Goal: Task Accomplishment & Management: Manage account settings

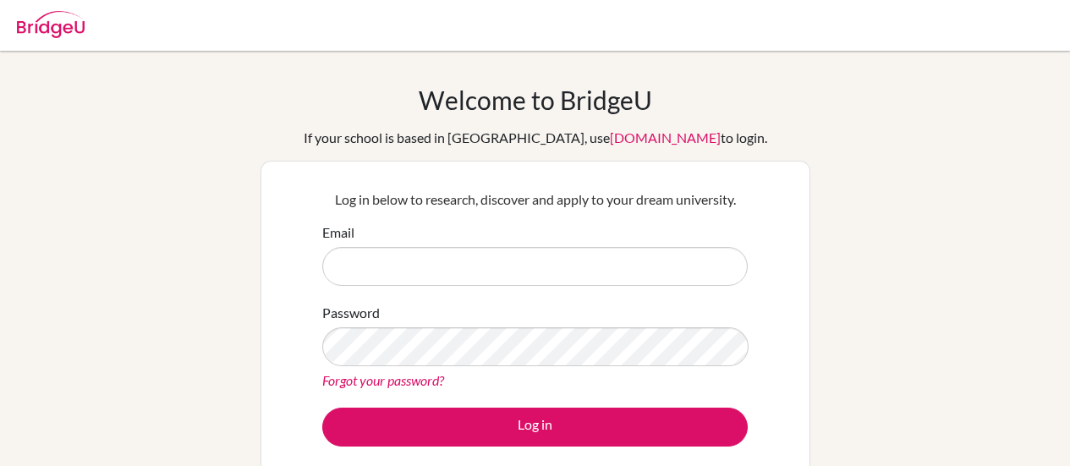
scroll to position [40, 0]
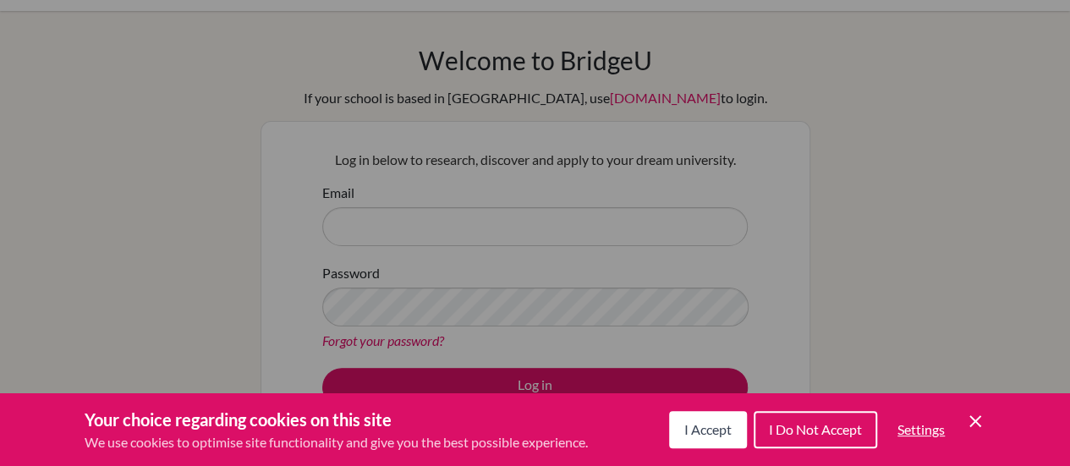
click at [771, 417] on button "I Do Not Accept" at bounding box center [816, 429] width 124 height 37
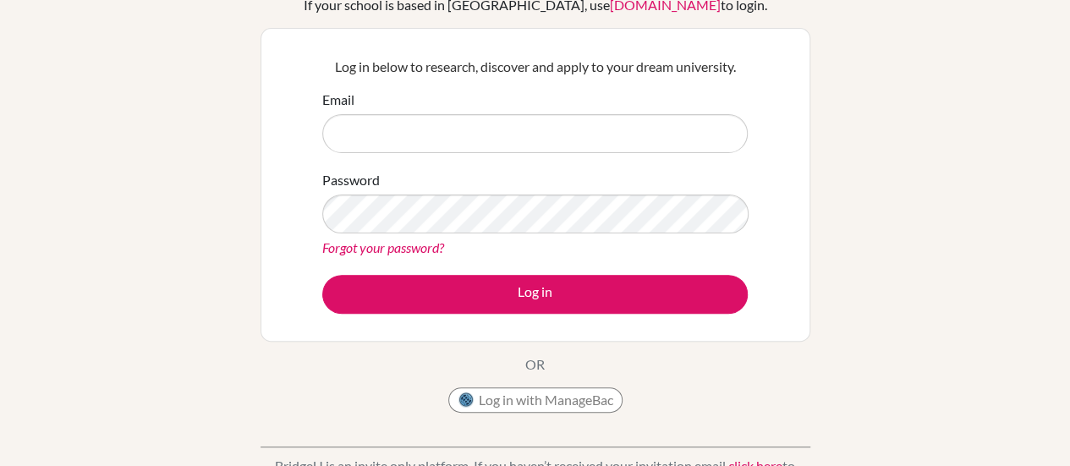
scroll to position [139, 0]
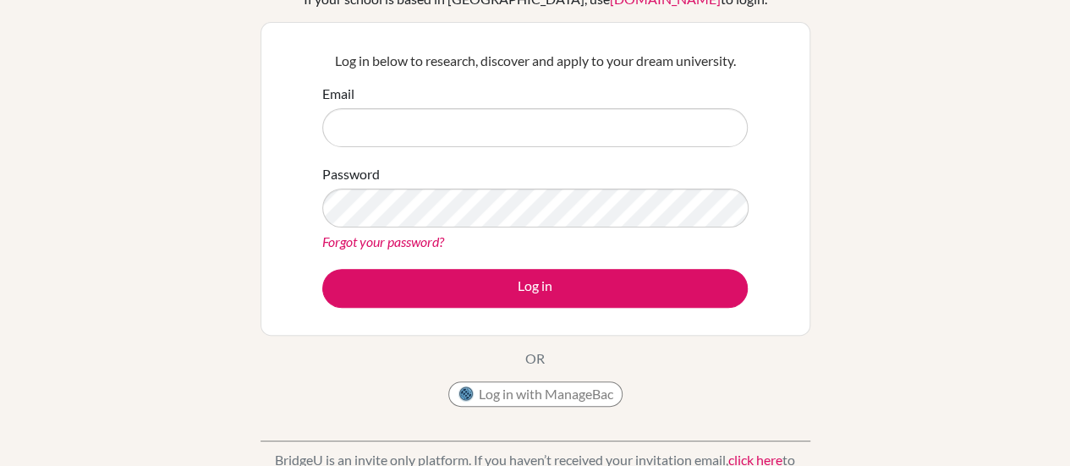
drag, startPoint x: 1064, startPoint y: 229, endPoint x: 1065, endPoint y: 261, distance: 32.2
click at [1065, 261] on div "Welcome to [GEOGRAPHIC_DATA] If your school is based in [GEOGRAPHIC_DATA], use …" at bounding box center [535, 222] width 1070 height 553
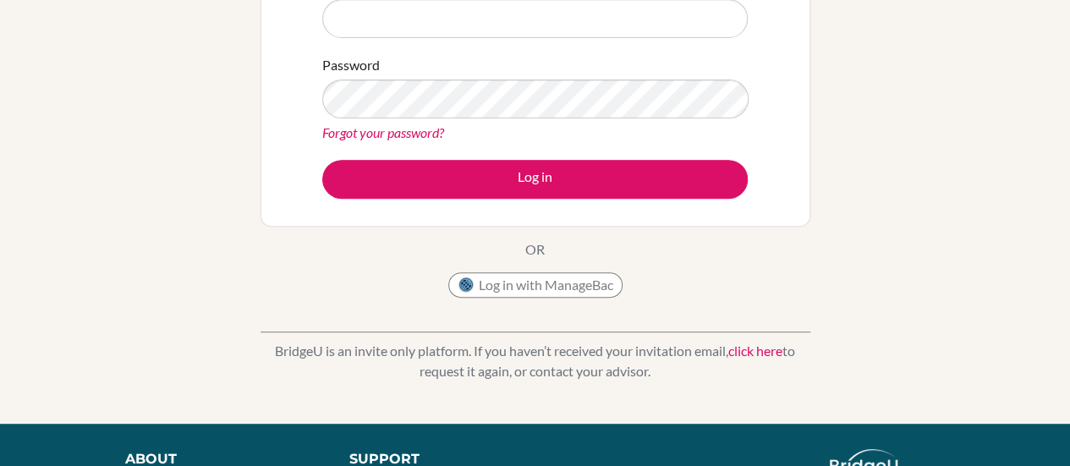
scroll to position [254, 0]
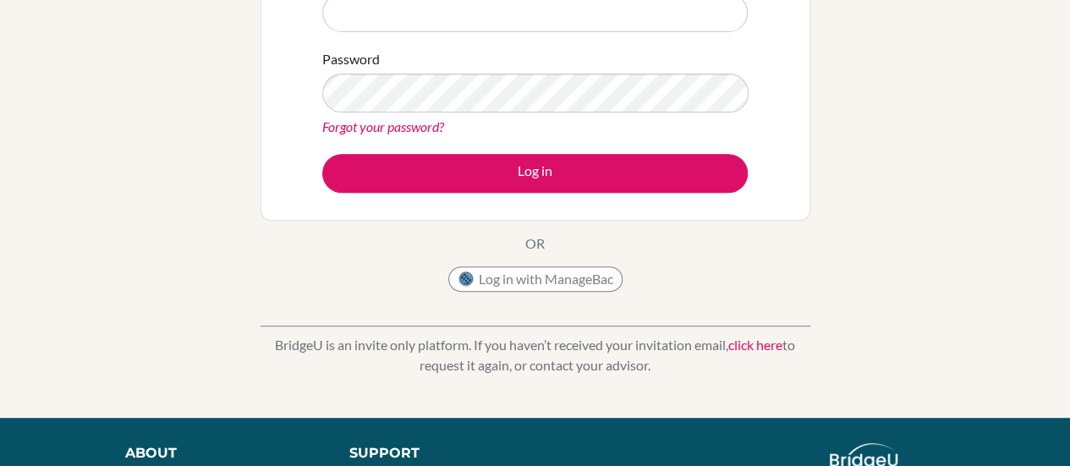
click at [773, 348] on link "click here" at bounding box center [756, 345] width 54 height 16
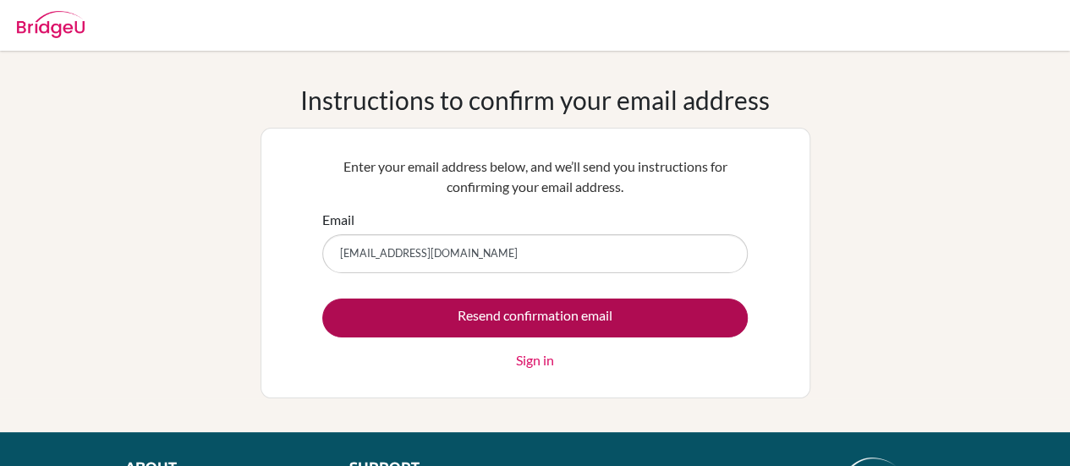
type input "kazimahdi08@gmail.com"
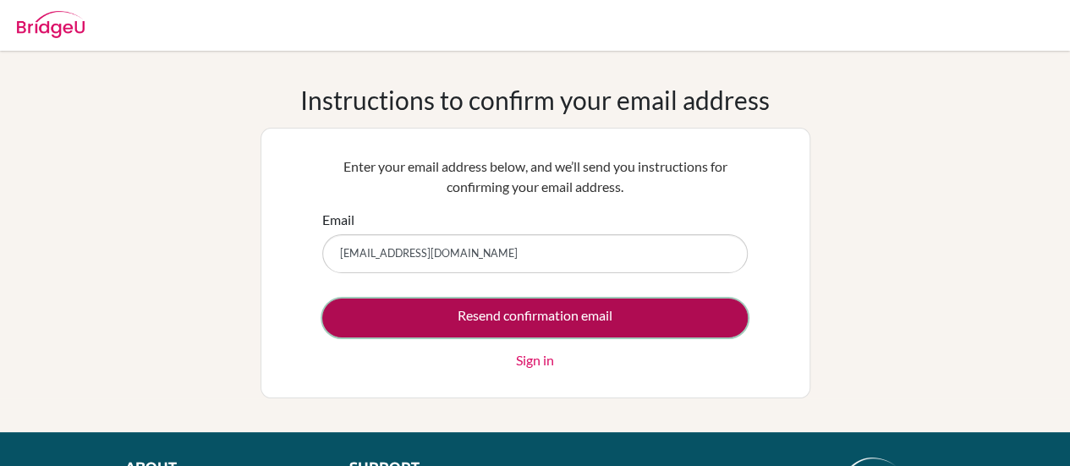
click at [579, 328] on input "Resend confirmation email" at bounding box center [535, 318] width 426 height 39
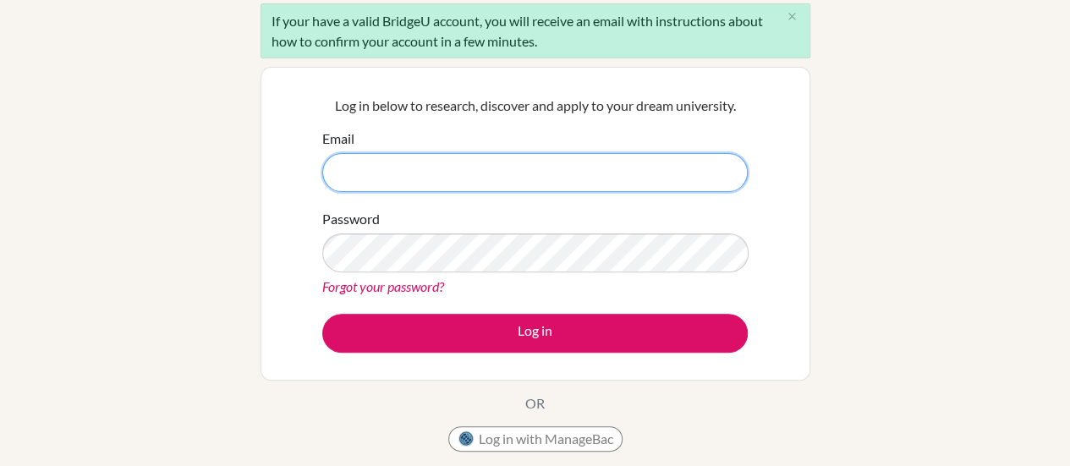
scroll to position [206, 0]
